Goal: Check status: Check status

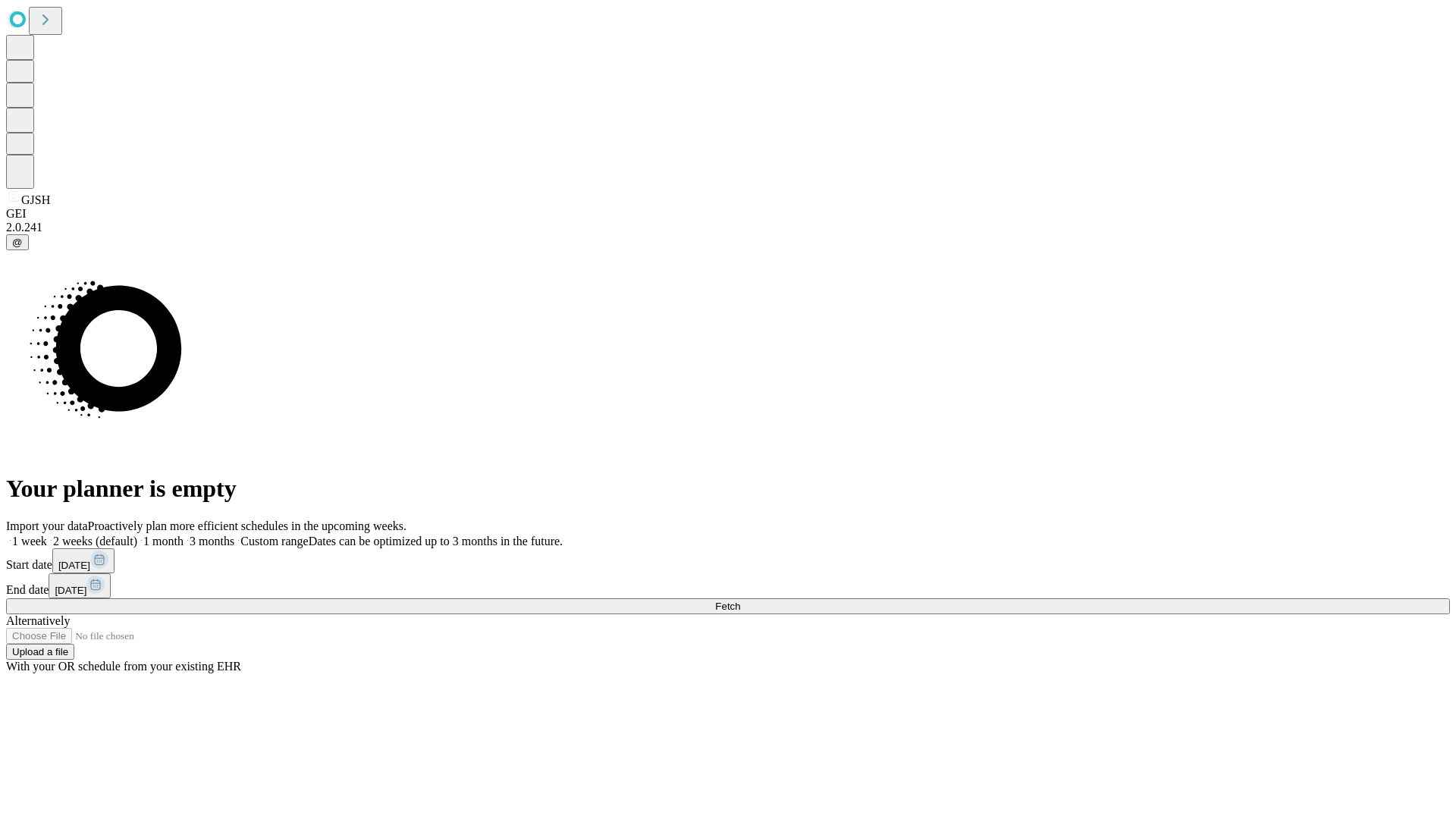
click at [741, 601] on span "Fetch" at bounding box center [728, 606] width 25 height 11
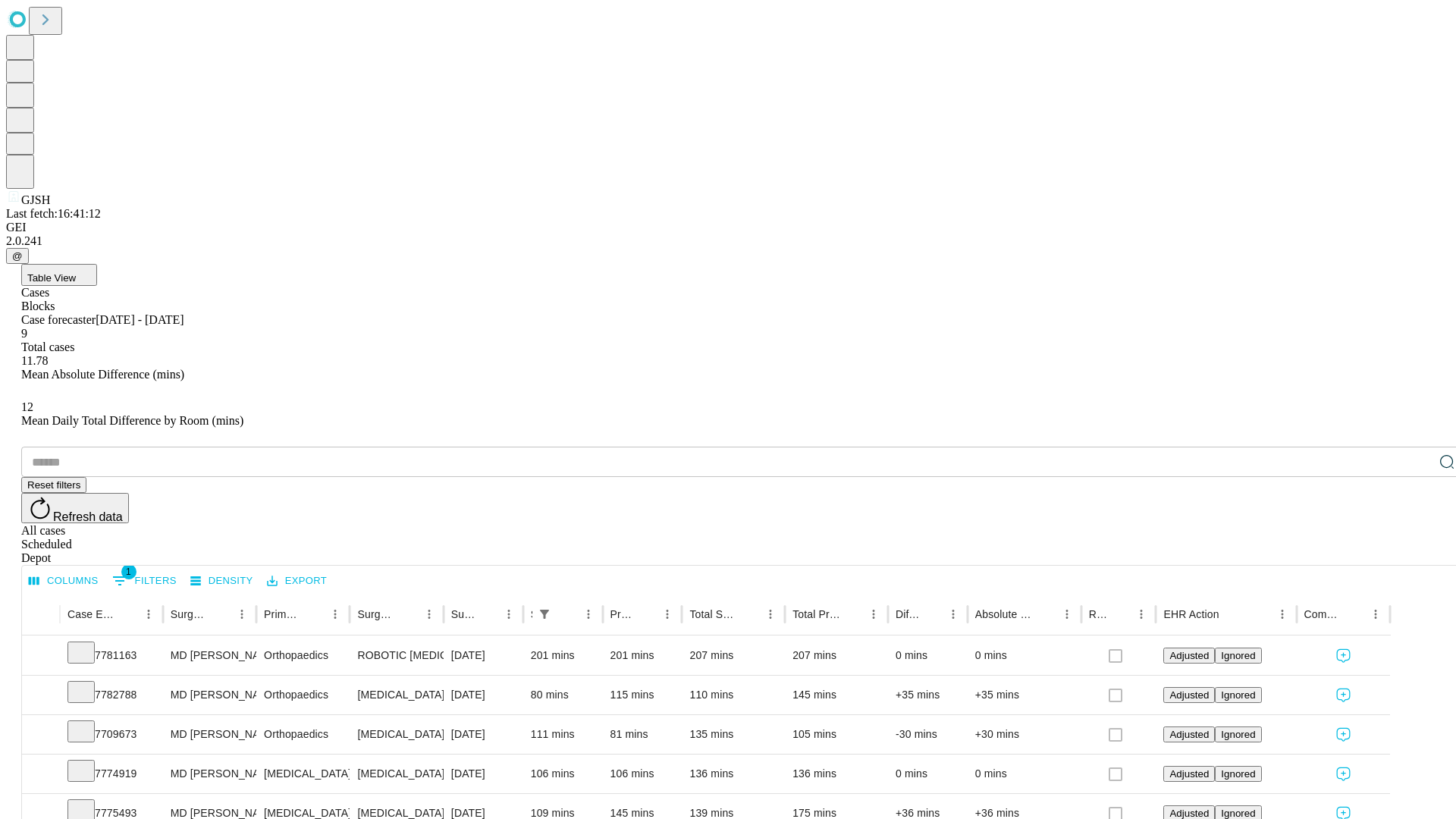
click at [1359, 538] on div "Scheduled" at bounding box center [742, 545] width 1444 height 14
